Goal: Information Seeking & Learning: Check status

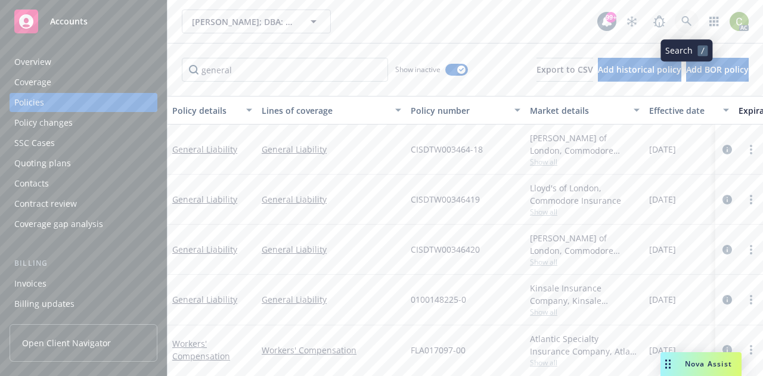
click at [682, 23] on icon at bounding box center [686, 21] width 11 height 11
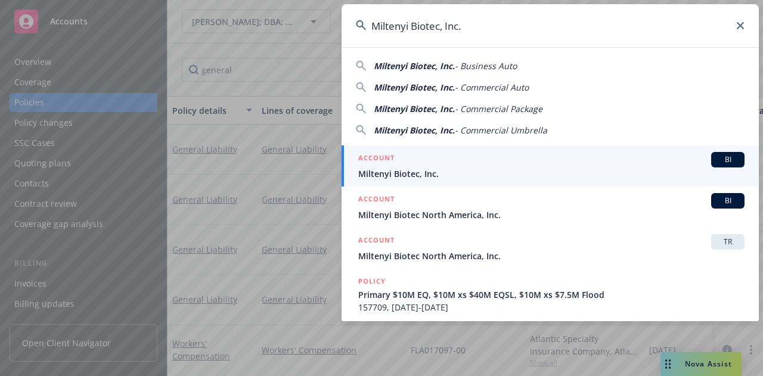
type input "Miltenyi Biotec, Inc."
click at [466, 160] on div "ACCOUNT BI" at bounding box center [551, 159] width 386 height 15
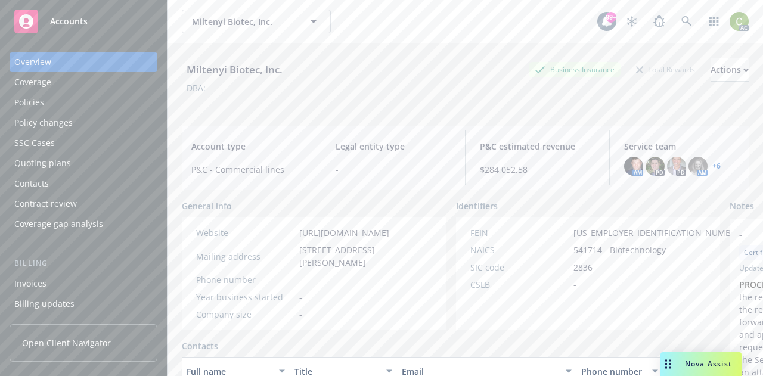
click at [56, 106] on div "Policies" at bounding box center [83, 102] width 138 height 19
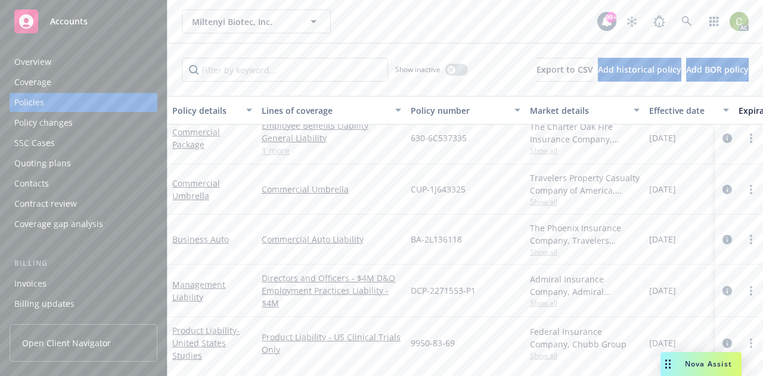
scroll to position [410, 0]
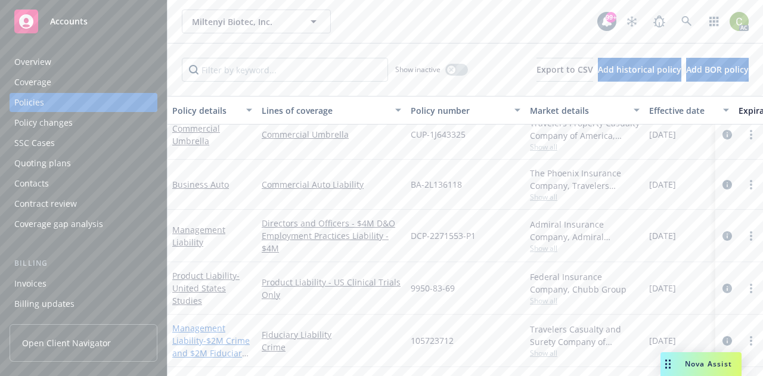
click at [190, 322] on link "Management Liability - $2M Crime and $2M Fiduciary Liability" at bounding box center [210, 346] width 77 height 49
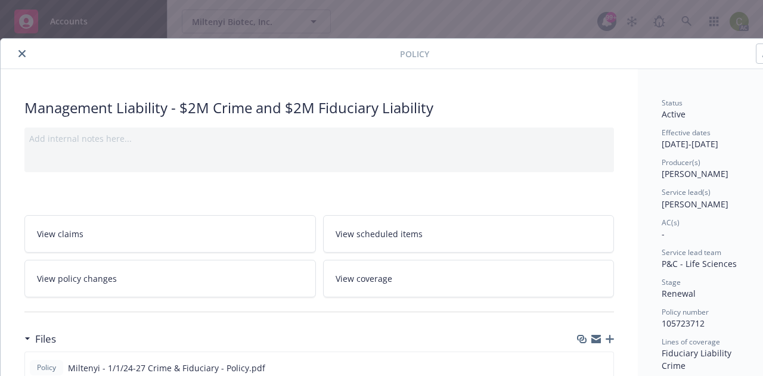
click at [27, 52] on button "close" at bounding box center [22, 53] width 14 height 14
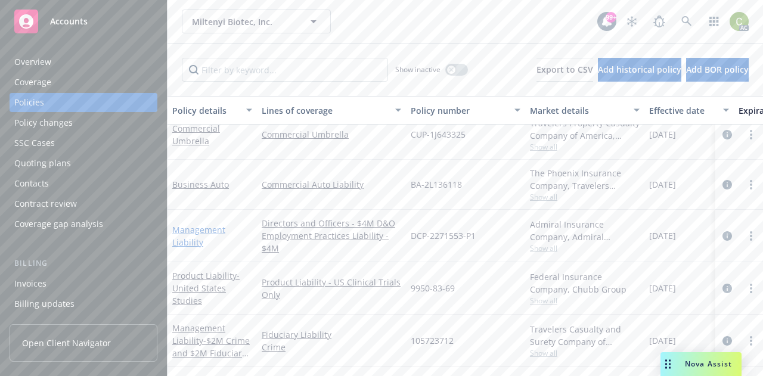
drag, startPoint x: 185, startPoint y: 226, endPoint x: 172, endPoint y: 221, distance: 14.2
click at [172, 224] on link "Management Liability" at bounding box center [198, 236] width 53 height 24
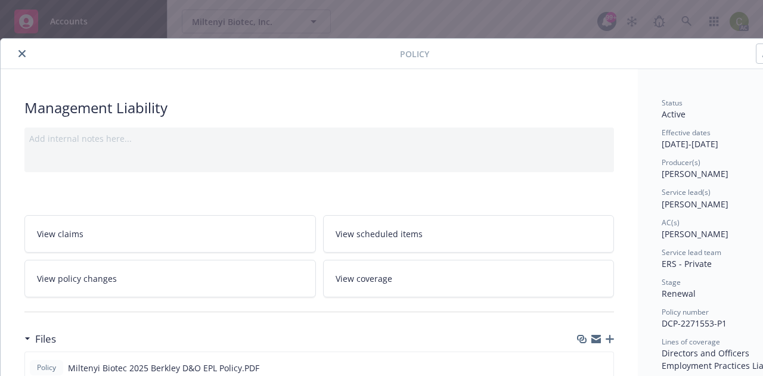
click at [28, 55] on button "close" at bounding box center [22, 53] width 14 height 14
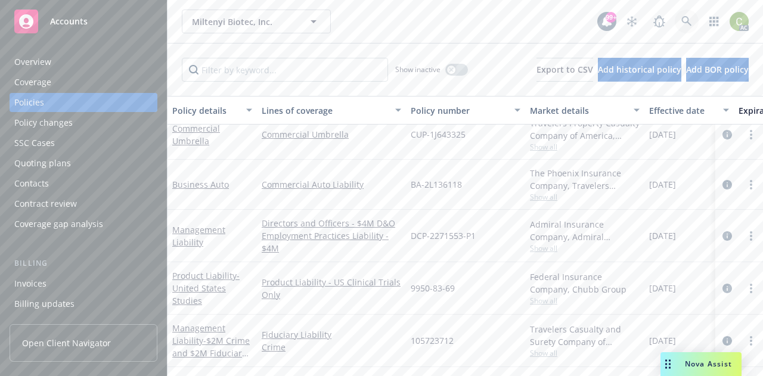
click at [683, 22] on icon at bounding box center [686, 21] width 10 height 10
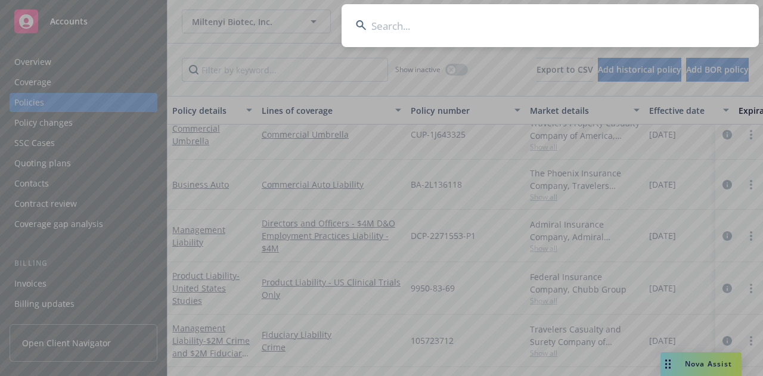
type input "SXS0060647"
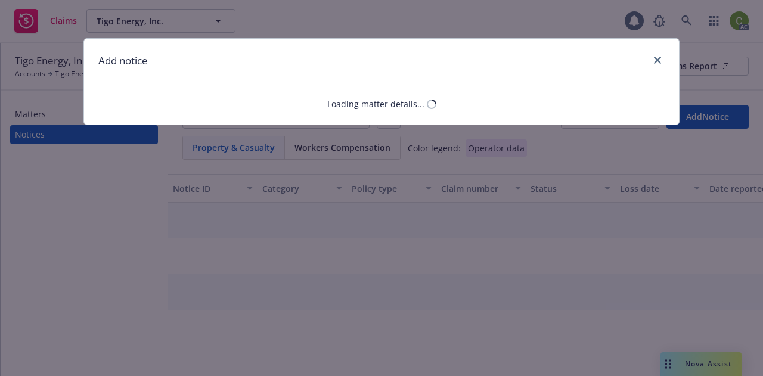
select select "UMBRELLA_EXCESS"
select select "open"
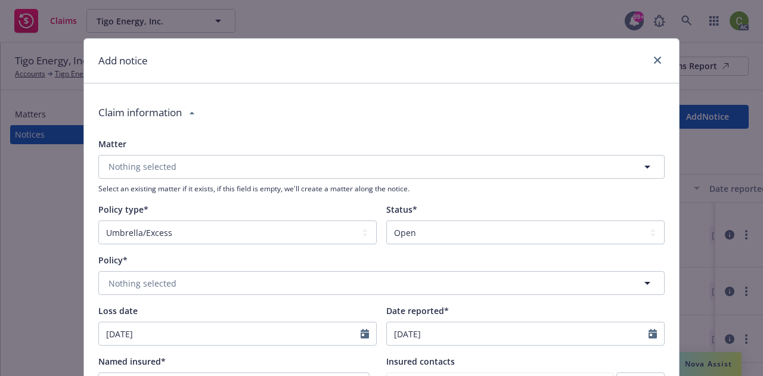
scroll to position [60, 0]
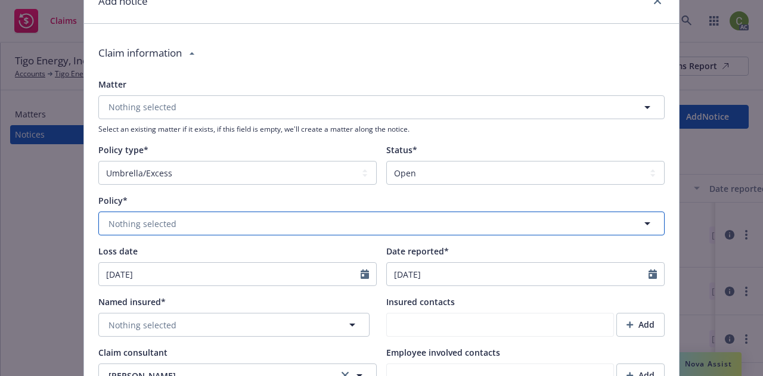
click at [203, 219] on button "Nothing selected" at bounding box center [381, 223] width 566 height 24
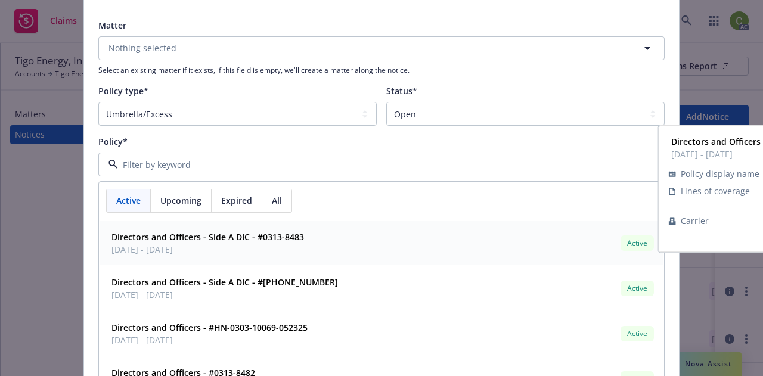
scroll to position [179, 0]
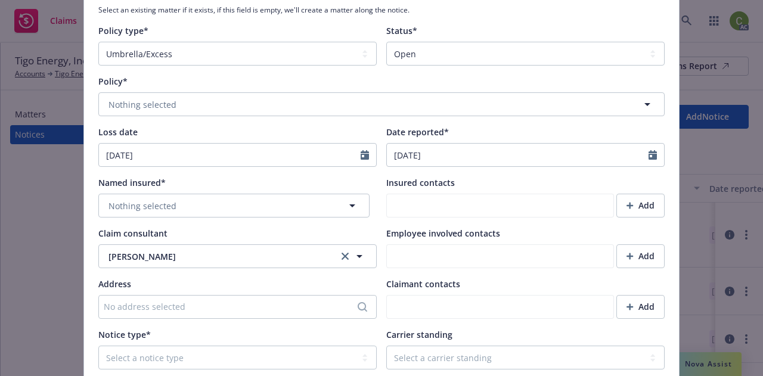
type textarea "x"
click at [147, 204] on span "Nothing selected" at bounding box center [142, 206] width 68 height 13
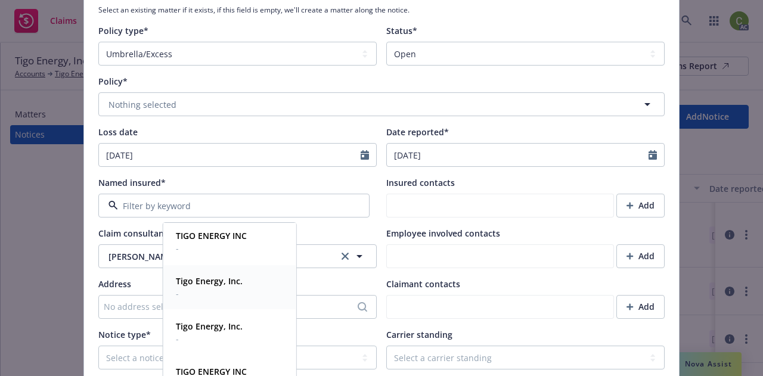
scroll to position [417, 0]
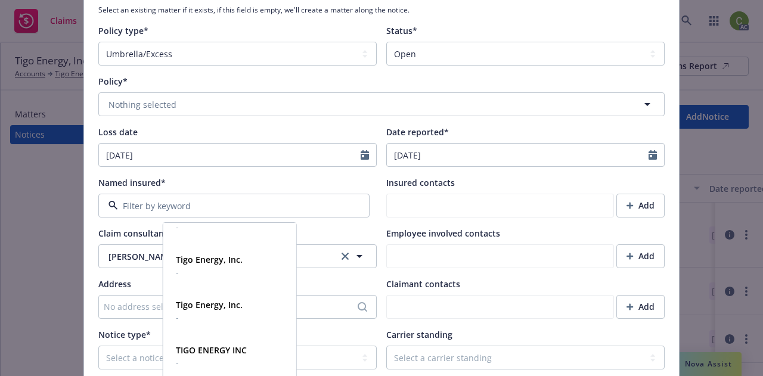
click at [178, 135] on div "Loss date" at bounding box center [237, 132] width 278 height 13
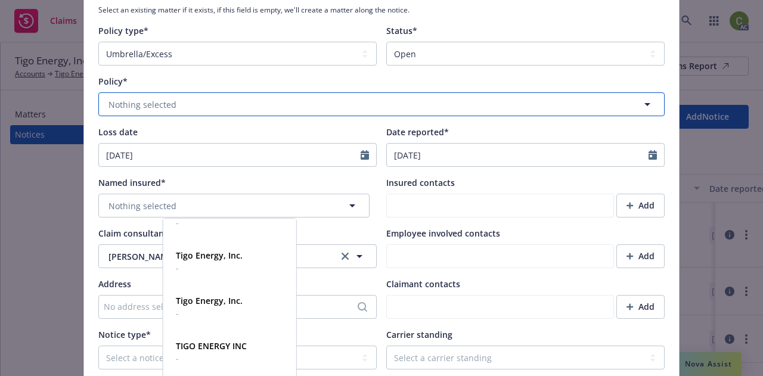
click at [196, 105] on button "Nothing selected" at bounding box center [381, 104] width 566 height 24
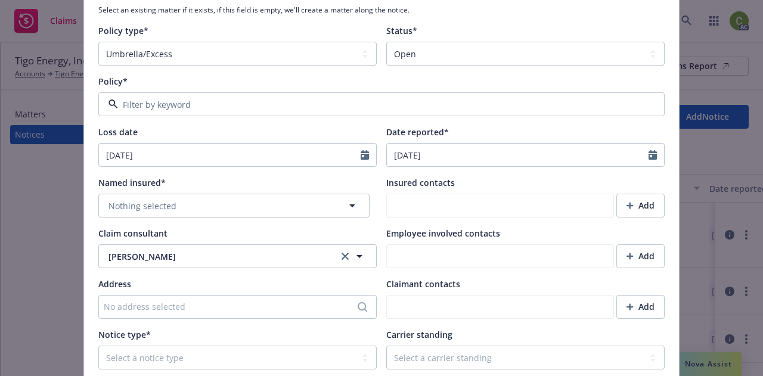
click at [273, 144] on span "All" at bounding box center [277, 140] width 10 height 13
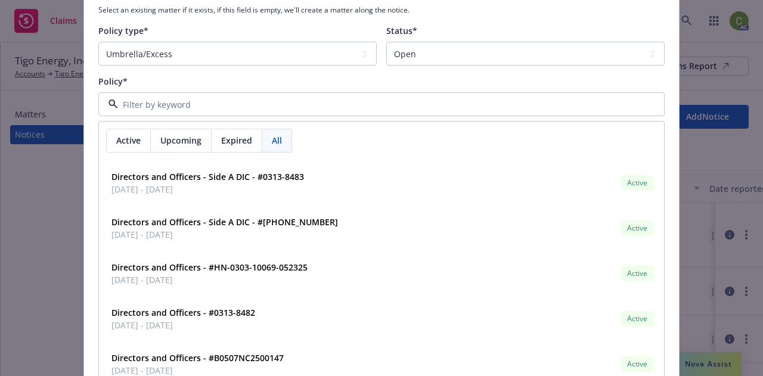
paste input "SXS0060647"
type input "SXS0060647"
type textarea "x"
